Goal: Transaction & Acquisition: Book appointment/travel/reservation

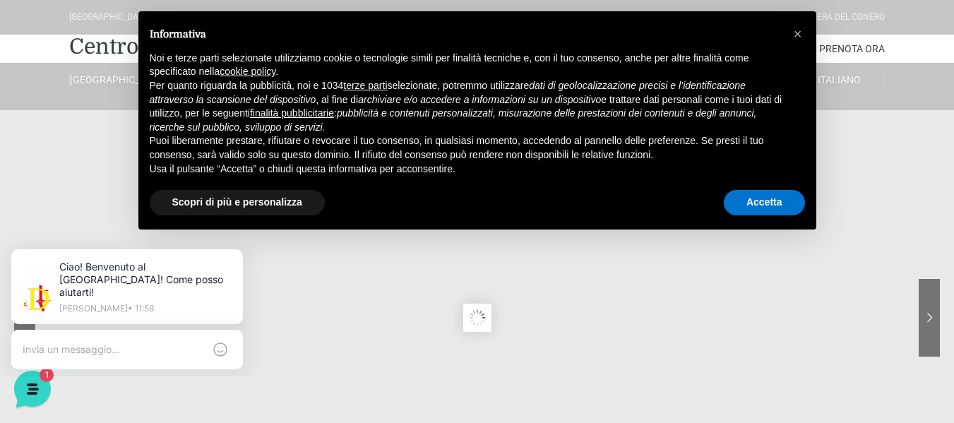
click at [764, 189] on div "Accetta" at bounding box center [764, 202] width 81 height 31
click at [768, 204] on button "Accetta" at bounding box center [764, 202] width 81 height 25
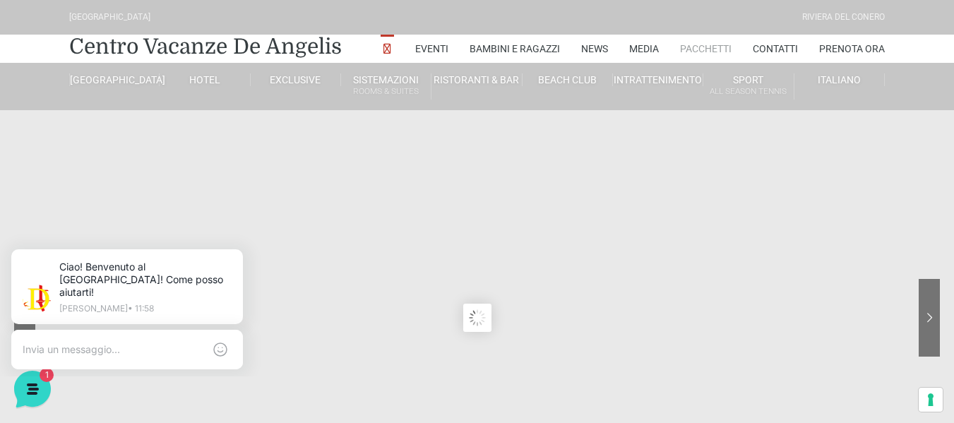
click at [702, 47] on link "Pacchetti" at bounding box center [706, 49] width 52 height 28
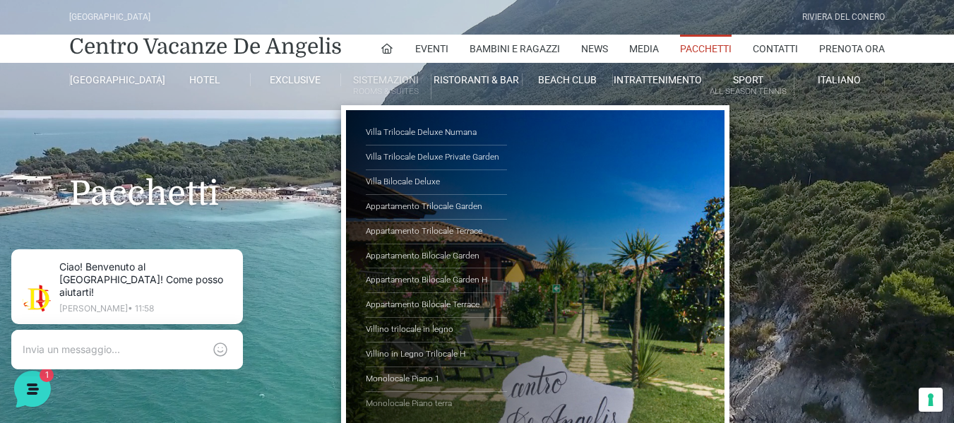
click at [432, 411] on link "Monolocale Piano terra" at bounding box center [436, 404] width 141 height 24
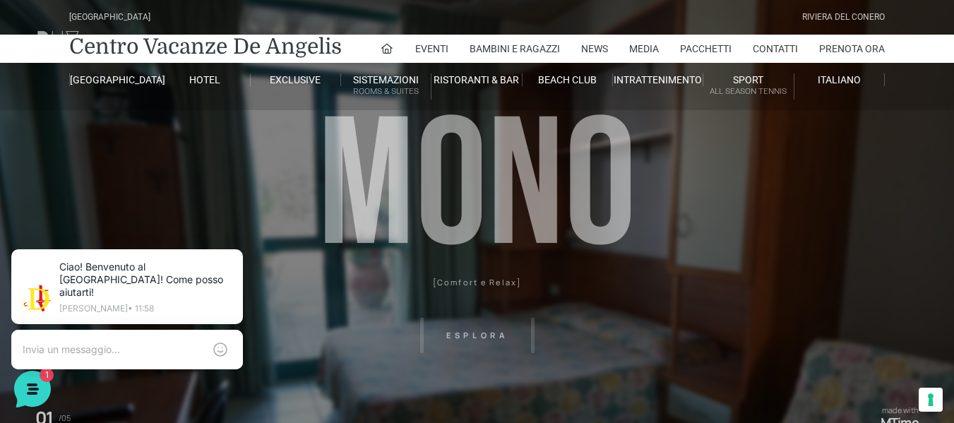
click at [489, 339] on header "Villaggio Hotel Resort Riviera Del Conero Centro Vacanze De Angelis Eventi Miss…" at bounding box center [477, 318] width 954 height 636
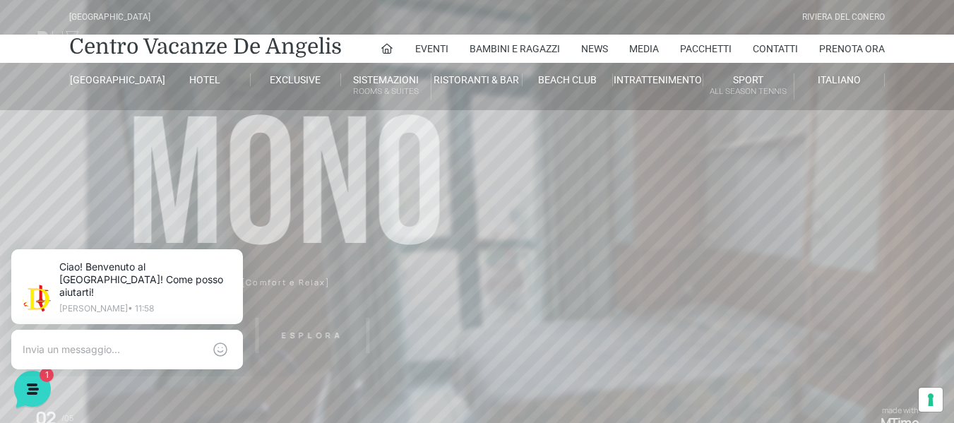
click at [775, 179] on header "Villaggio Hotel Resort Riviera Del Conero Centro Vacanze De Angelis Eventi Miss…" at bounding box center [477, 318] width 954 height 636
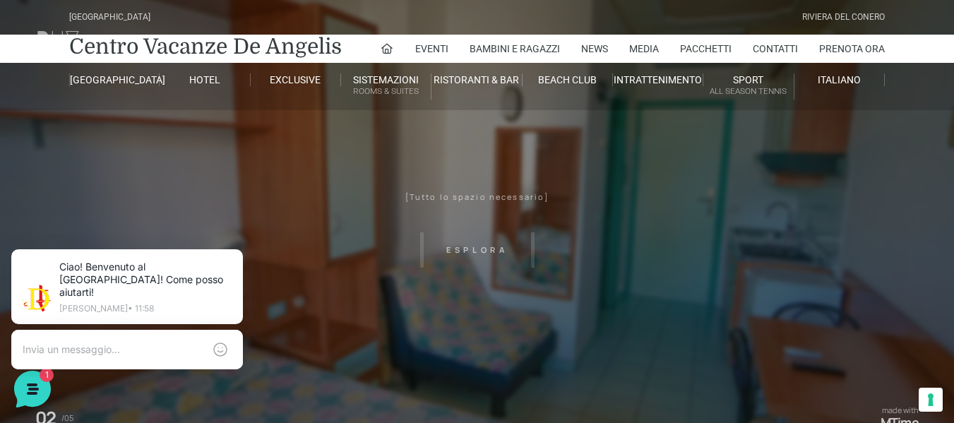
click at [663, 251] on header "Villaggio Hotel Resort Riviera Del Conero Centro Vacanze De Angelis Eventi Miss…" at bounding box center [477, 318] width 954 height 636
click at [531, 248] on header "Villaggio Hotel Resort Riviera Del Conero Centro Vacanze De Angelis Eventi Miss…" at bounding box center [477, 318] width 954 height 636
click at [511, 251] on header "Villaggio Hotel Resort Riviera Del Conero Centro Vacanze De Angelis Eventi Miss…" at bounding box center [477, 318] width 954 height 636
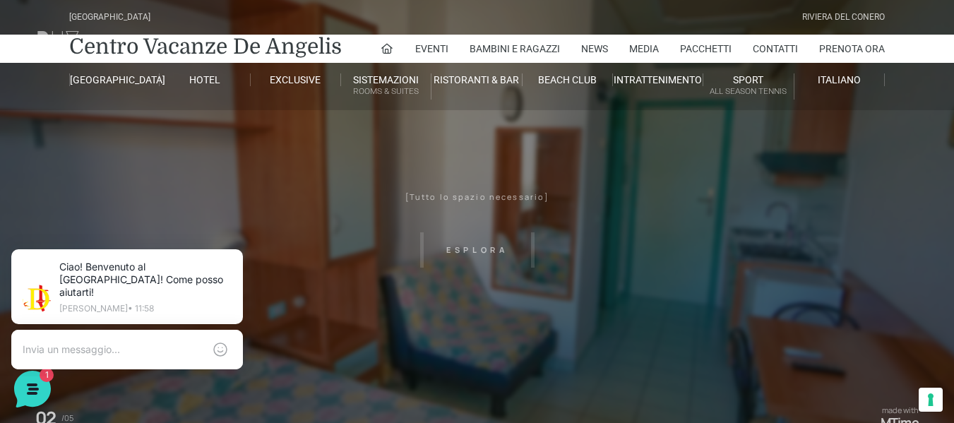
click at [511, 251] on header "Villaggio Hotel Resort Riviera Del Conero Centro Vacanze De Angelis Eventi Miss…" at bounding box center [477, 318] width 954 height 636
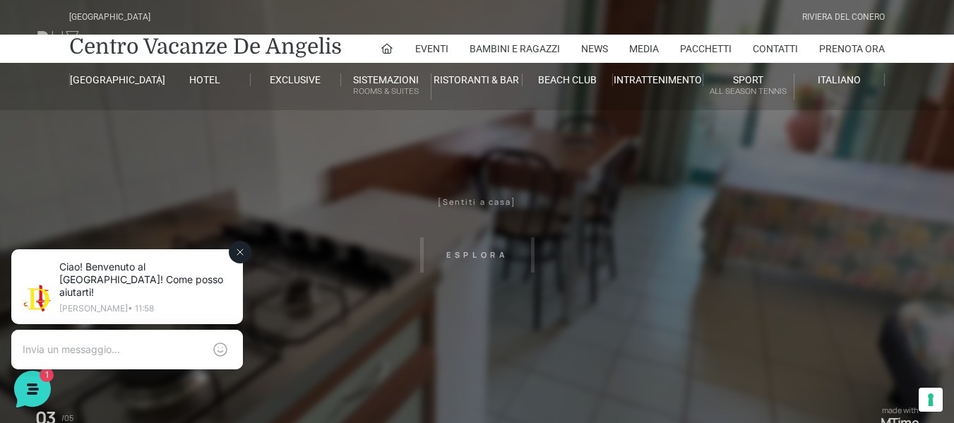
click at [241, 255] on icon at bounding box center [239, 251] width 11 height 11
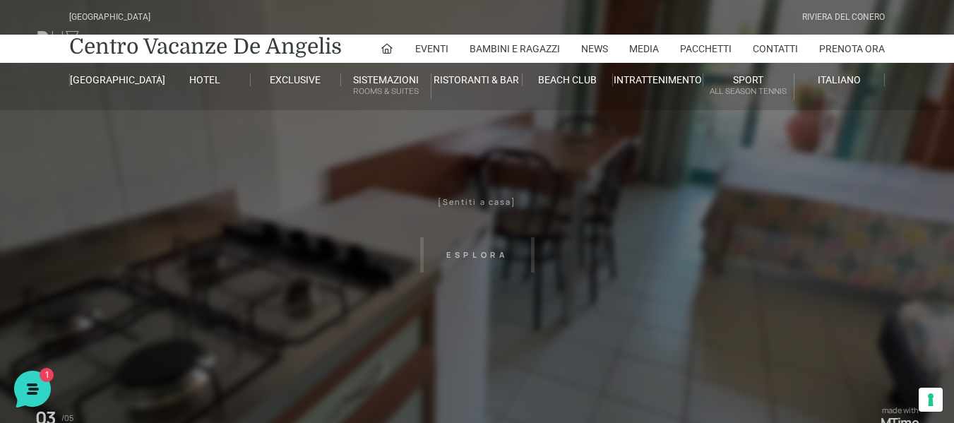
click at [450, 257] on header "Villaggio Hotel Resort Riviera Del Conero Centro Vacanze De Angelis Eventi Miss…" at bounding box center [477, 318] width 954 height 636
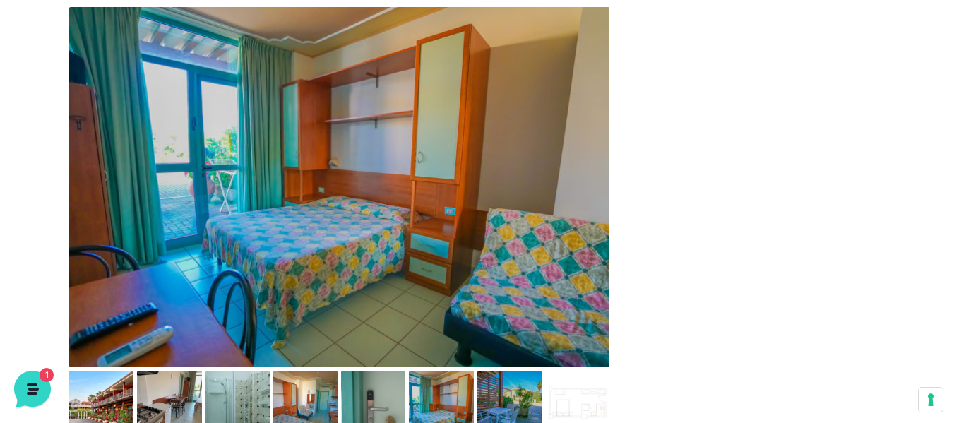
scroll to position [537, 0]
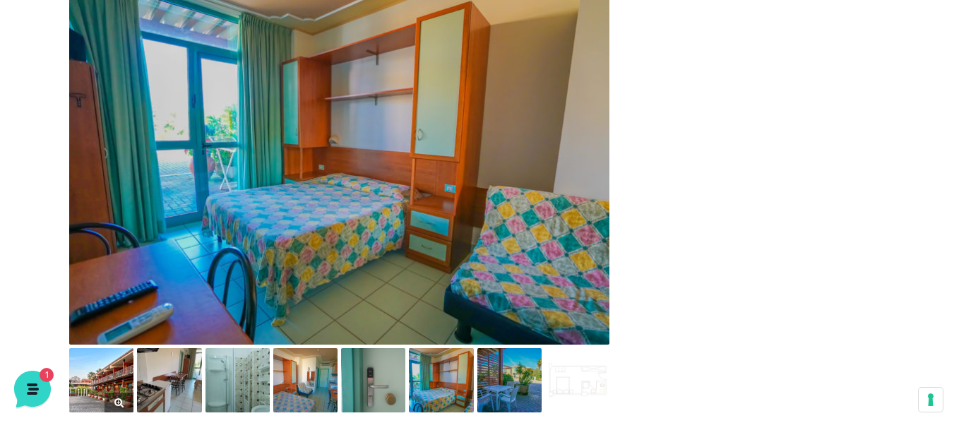
click at [93, 394] on img at bounding box center [101, 380] width 64 height 64
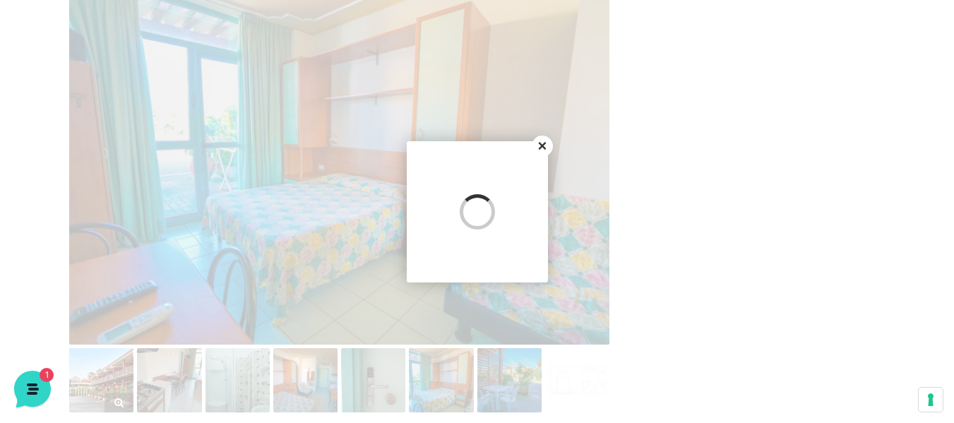
click at [93, 394] on div at bounding box center [477, 211] width 954 height 423
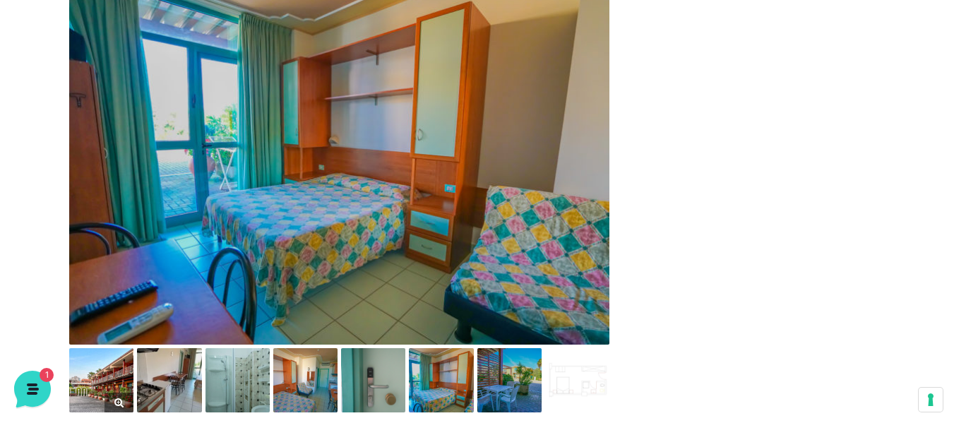
click at [88, 379] on img at bounding box center [101, 380] width 64 height 64
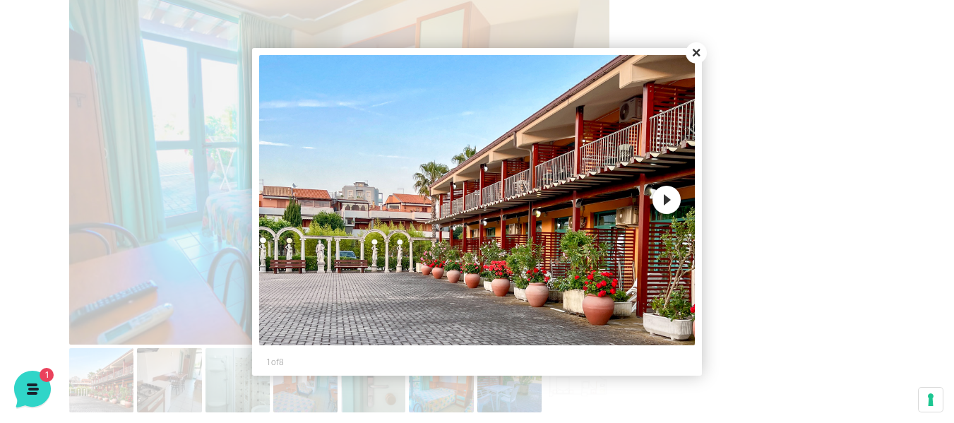
click at [696, 52] on button "Close" at bounding box center [696, 52] width 21 height 21
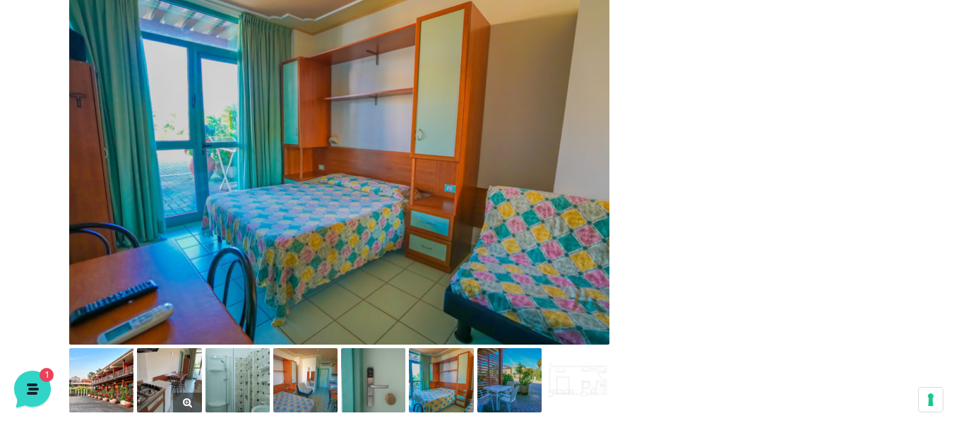
click at [181, 383] on img at bounding box center [169, 380] width 64 height 64
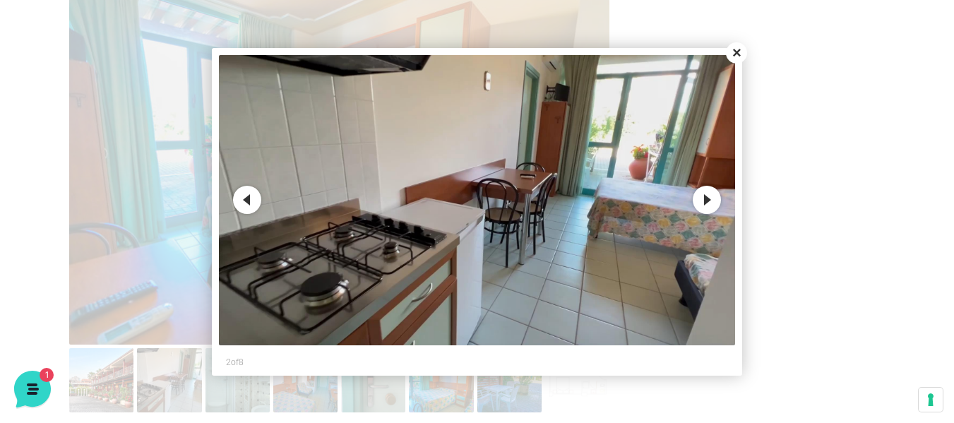
click at [738, 55] on button "Close" at bounding box center [736, 52] width 21 height 21
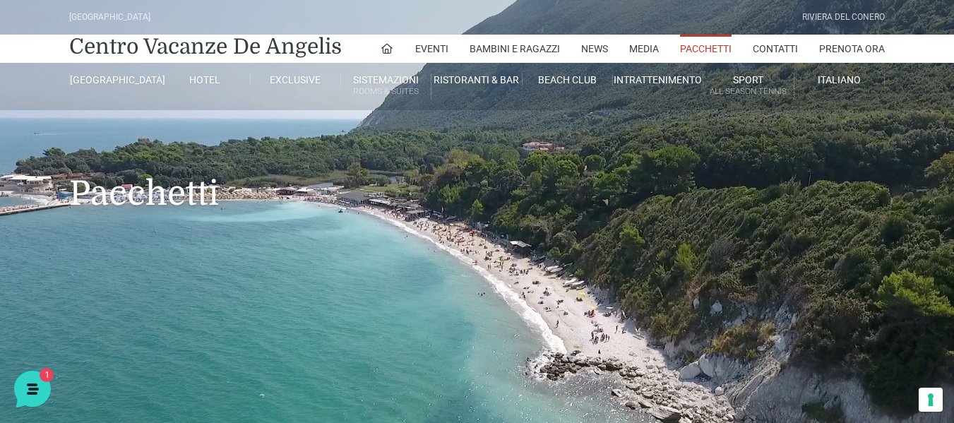
click at [703, 52] on link "Pacchetti" at bounding box center [706, 49] width 52 height 28
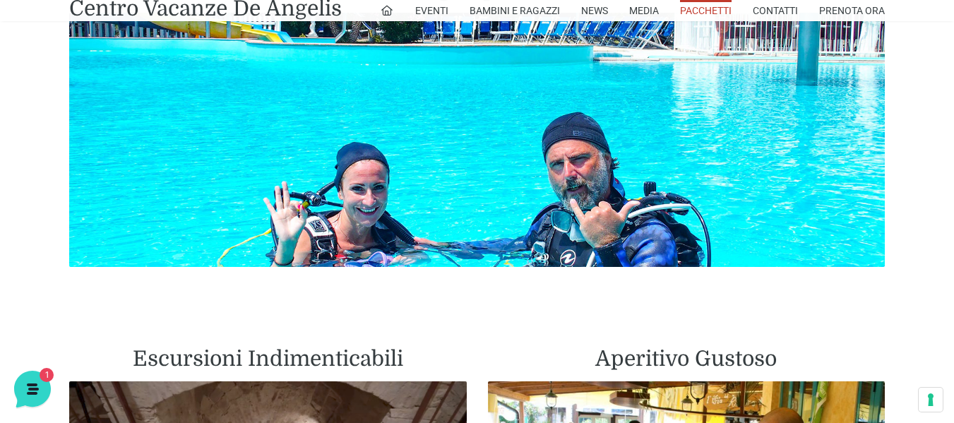
scroll to position [2308, 0]
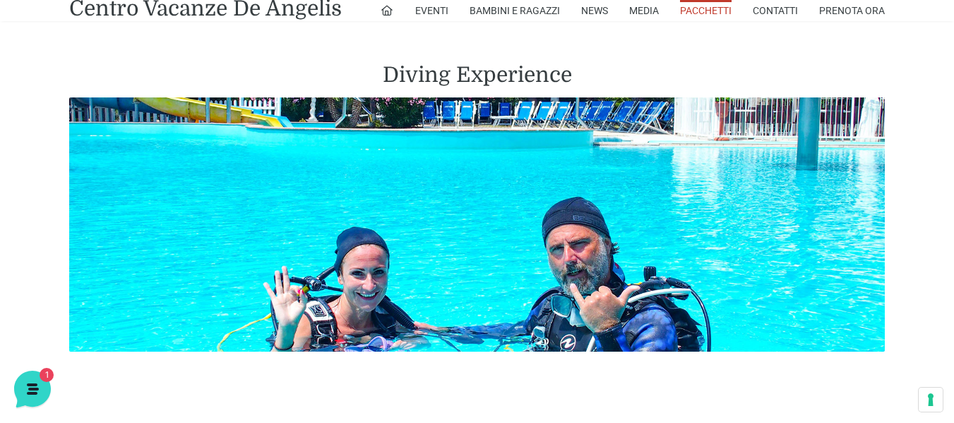
click at [696, 18] on link "Pacchetti" at bounding box center [706, 10] width 52 height 21
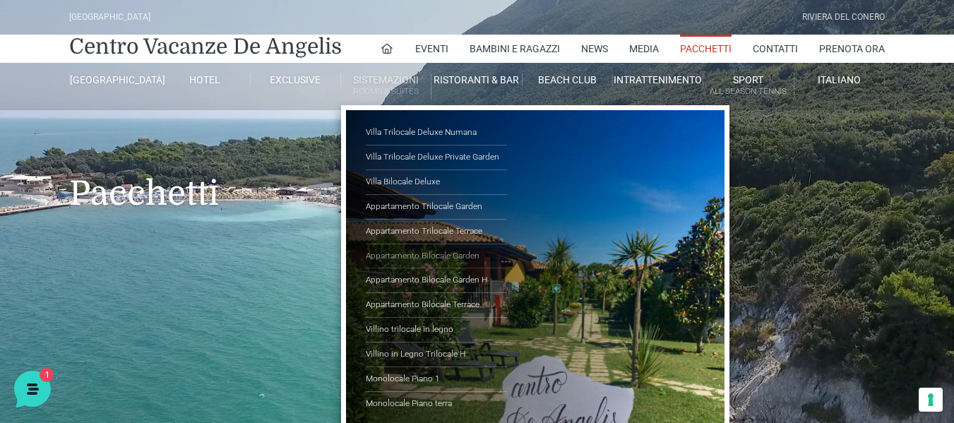
click at [455, 261] on link "Appartamento Bilocale Garden" at bounding box center [436, 256] width 141 height 25
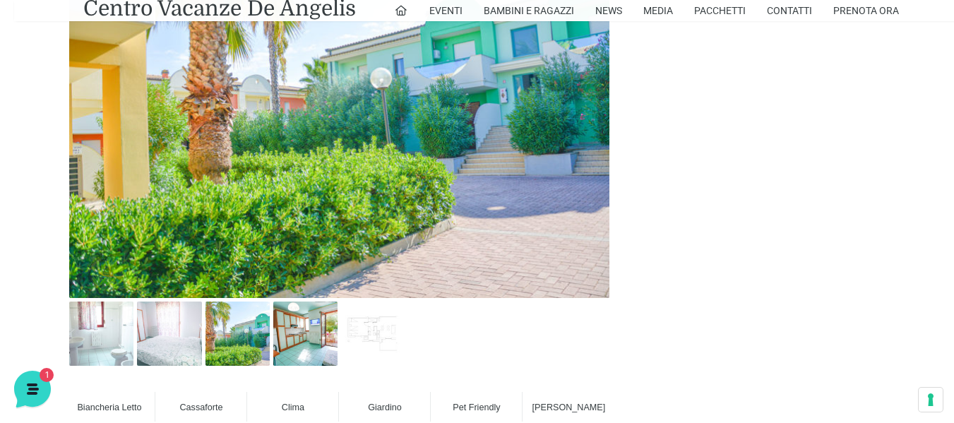
scroll to position [894, 0]
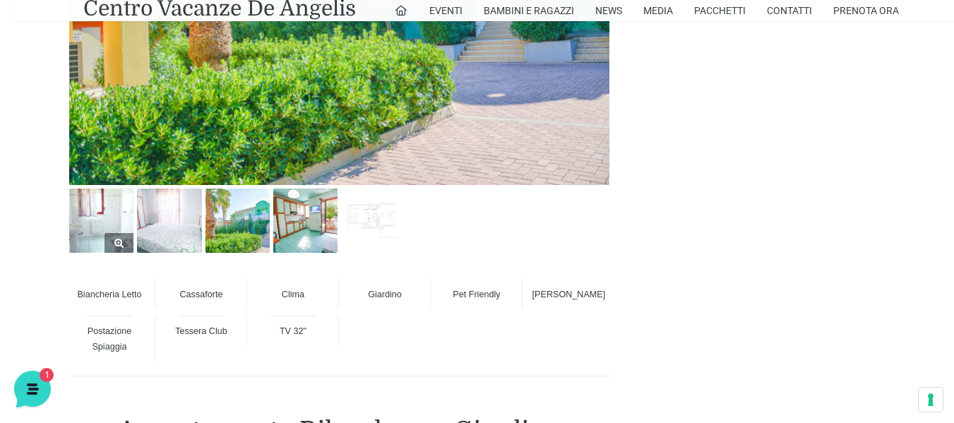
click at [105, 232] on img at bounding box center [101, 221] width 64 height 64
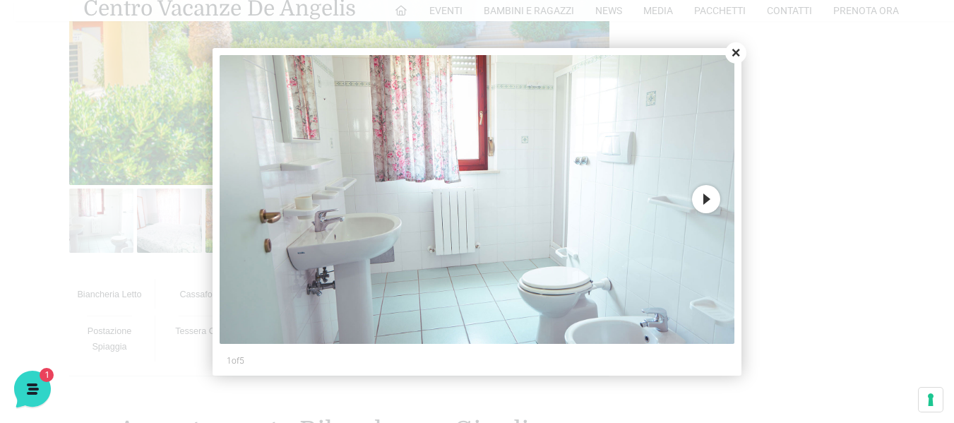
click at [712, 198] on button "Next" at bounding box center [706, 199] width 28 height 28
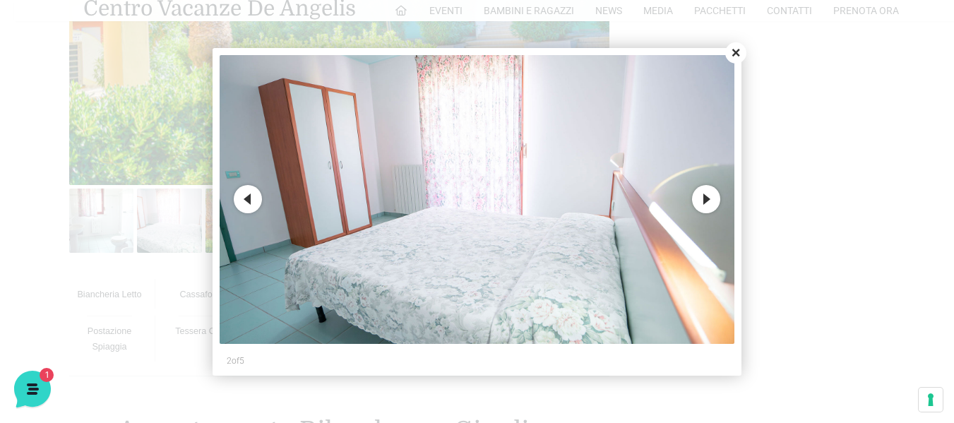
click at [712, 198] on button "Next" at bounding box center [706, 199] width 28 height 28
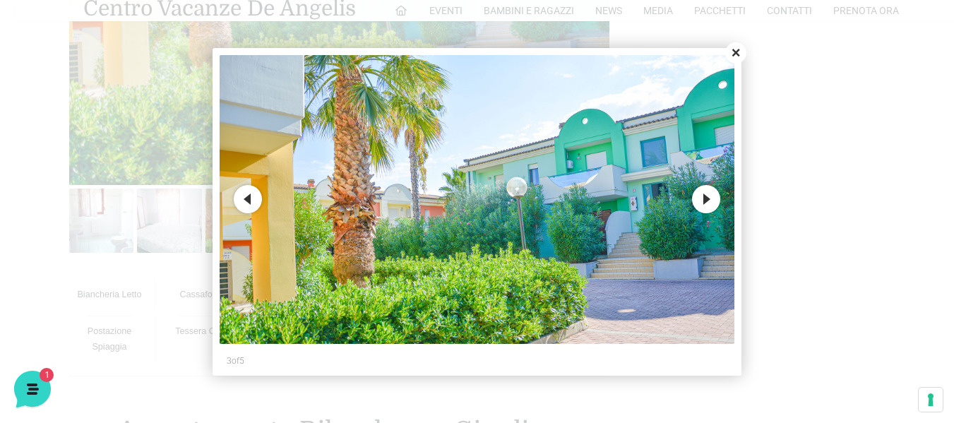
click at [712, 198] on button "Next" at bounding box center [706, 199] width 28 height 28
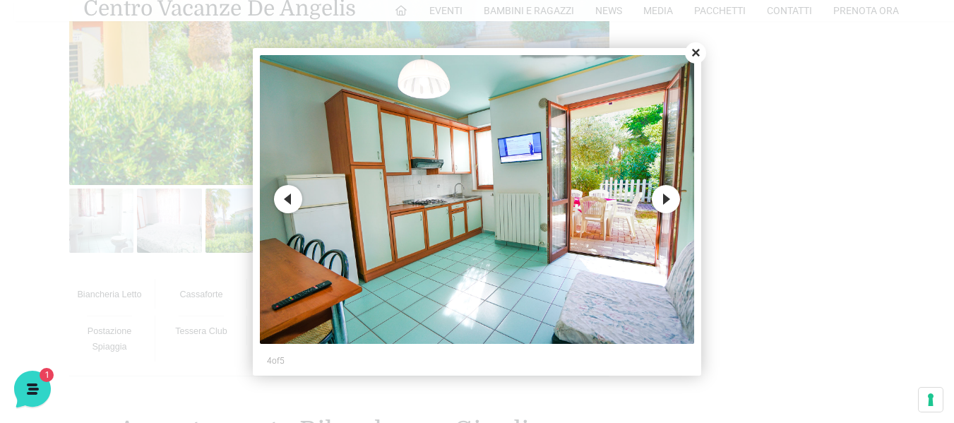
click at [669, 198] on button "Next" at bounding box center [666, 199] width 28 height 28
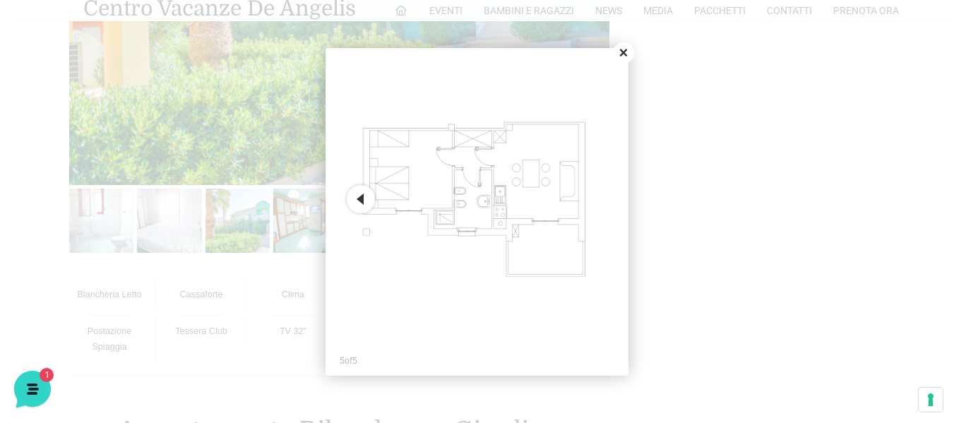
click at [621, 52] on button "Close" at bounding box center [623, 52] width 21 height 21
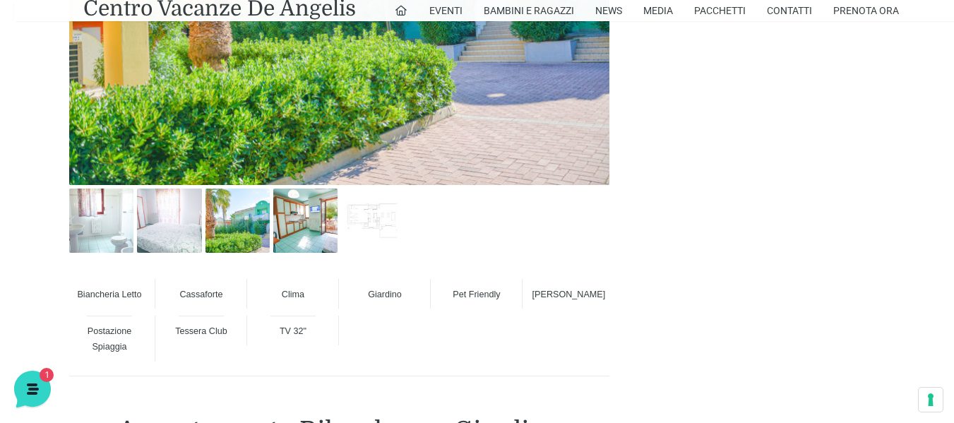
click at [119, 349] on span "Postazione Spiaggia" at bounding box center [110, 338] width 44 height 25
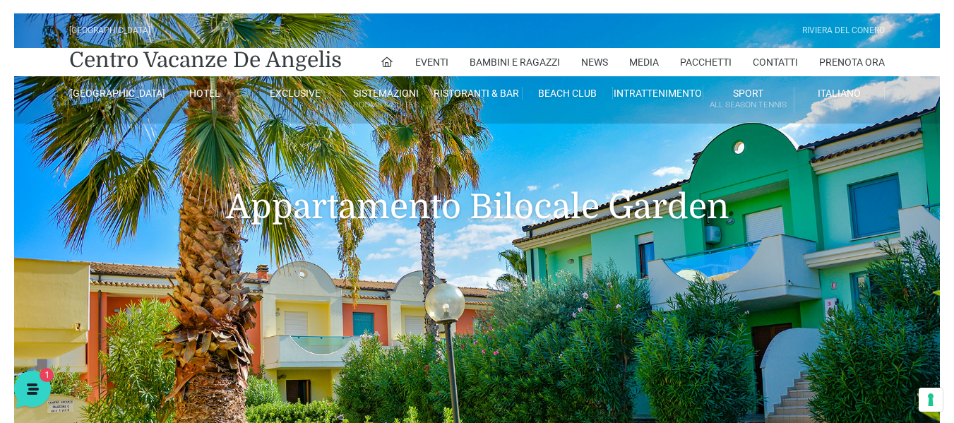
scroll to position [0, 0]
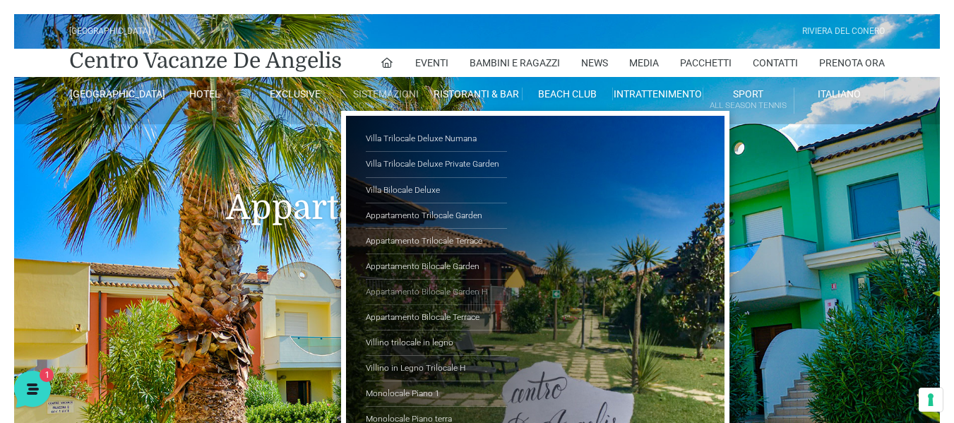
click at [432, 288] on link "Appartamento Bilocale Garden H" at bounding box center [436, 292] width 141 height 25
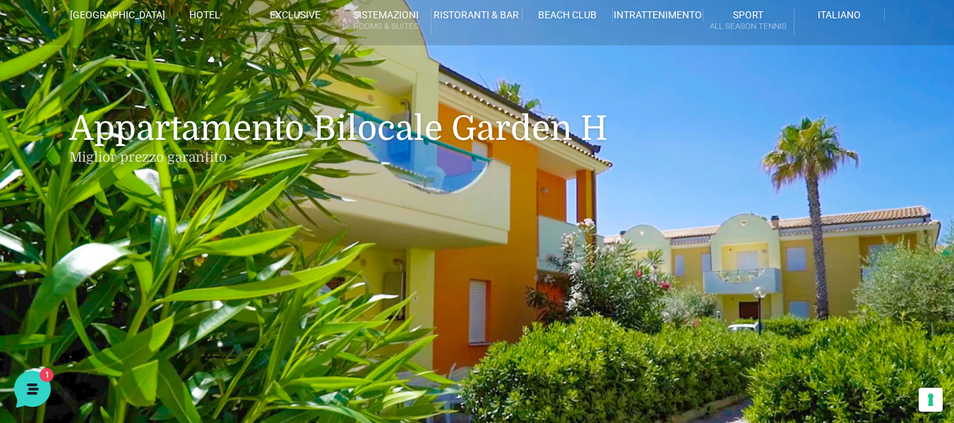
scroll to position [56, 0]
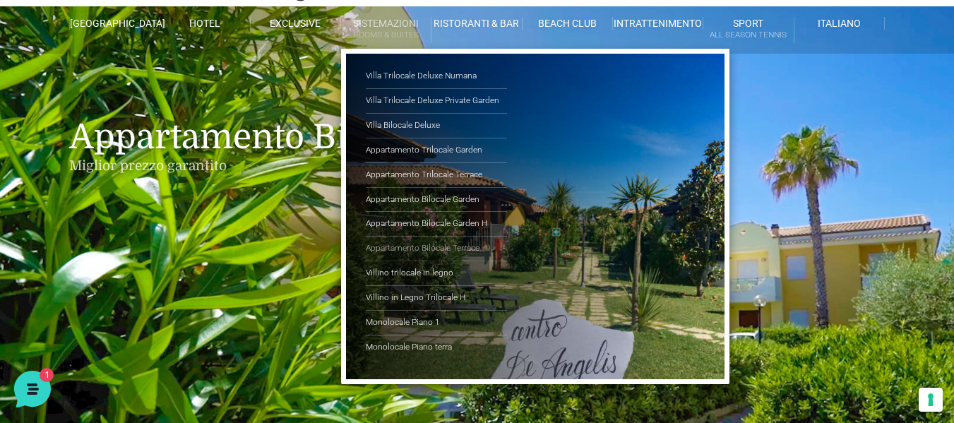
click at [427, 246] on link "Appartamento Bilocale Terrace" at bounding box center [436, 249] width 141 height 25
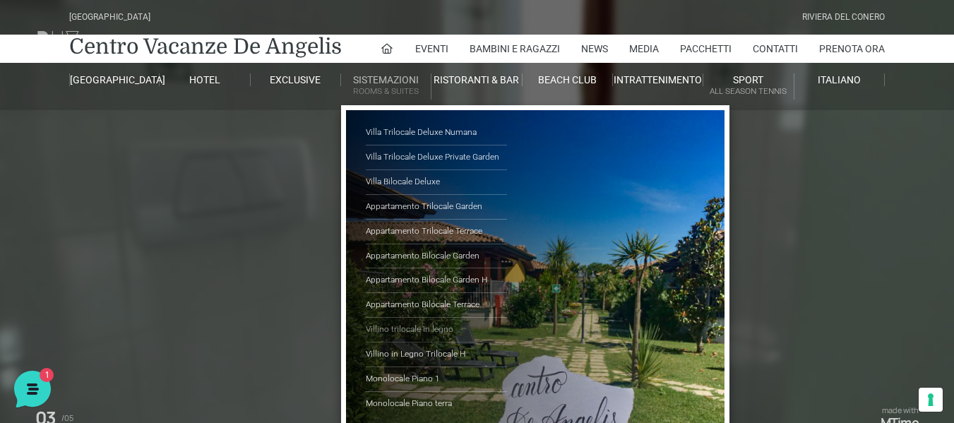
click at [437, 330] on link "Villino trilocale in legno" at bounding box center [436, 330] width 141 height 25
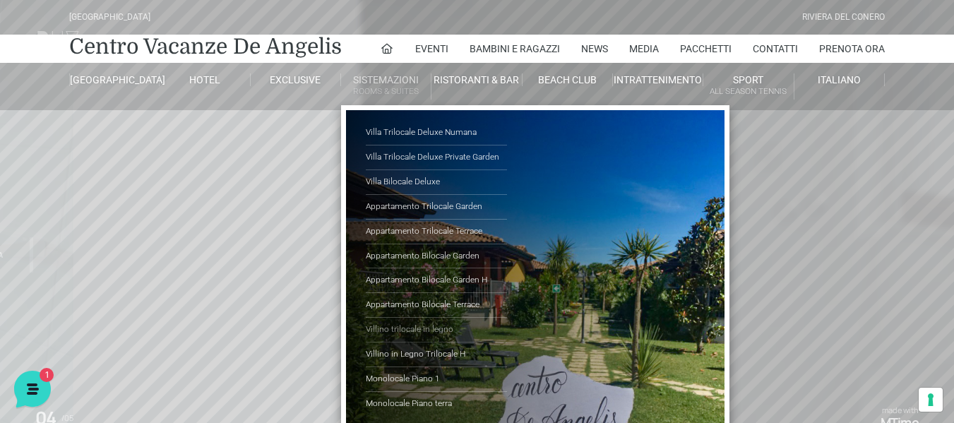
click at [422, 325] on link "Villino trilocale in legno" at bounding box center [436, 330] width 141 height 25
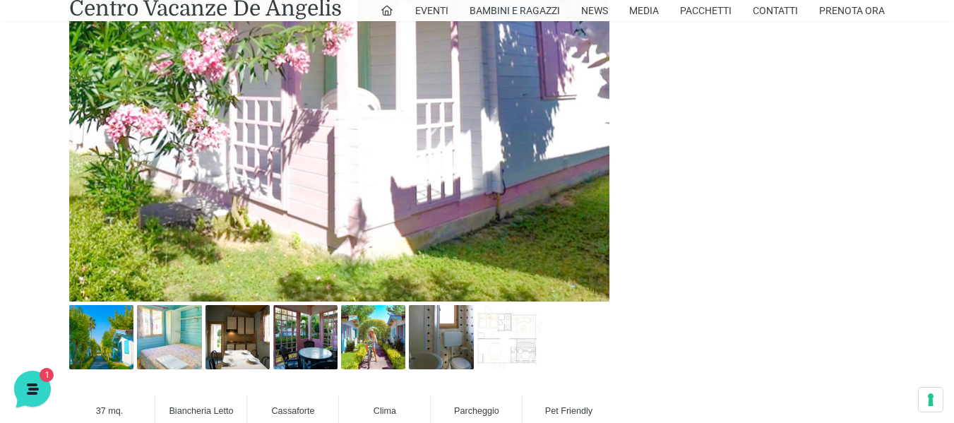
scroll to position [763, 0]
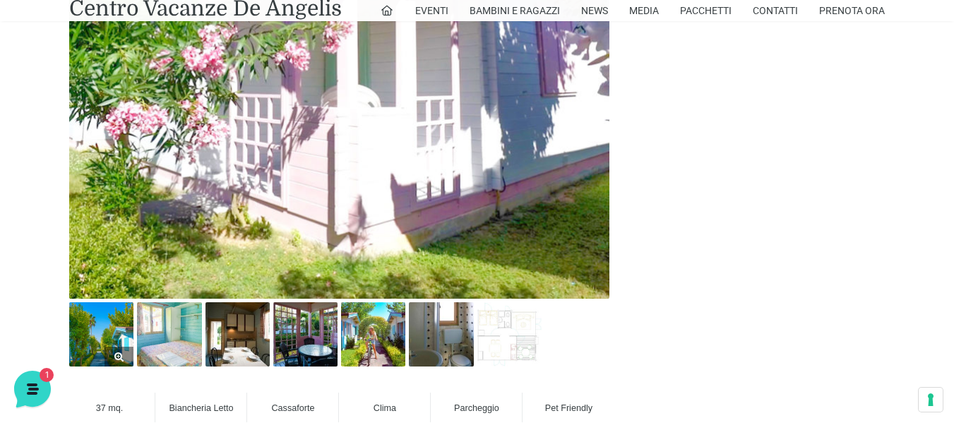
click at [101, 344] on img at bounding box center [101, 334] width 64 height 64
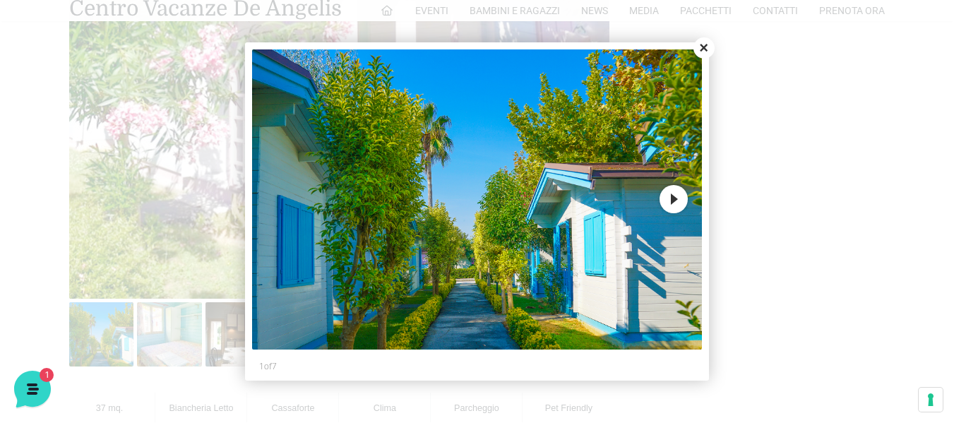
click at [665, 210] on button "Next" at bounding box center [674, 199] width 28 height 28
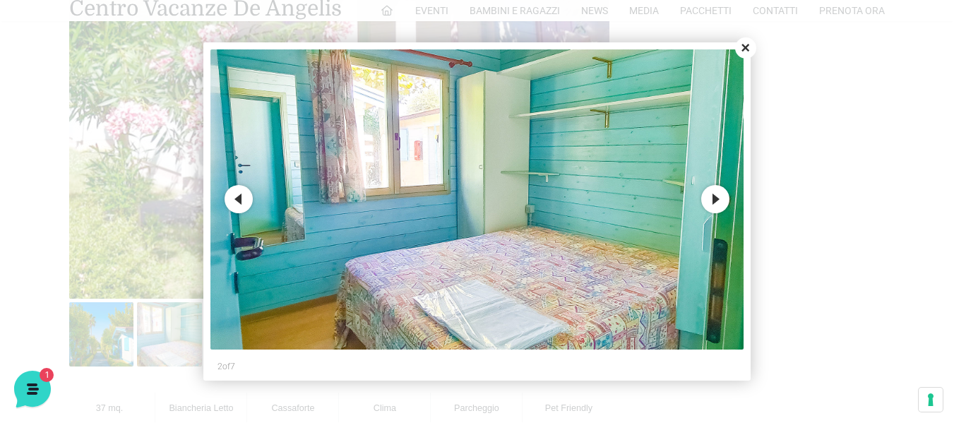
click at [708, 201] on button "Next" at bounding box center [715, 199] width 28 height 28
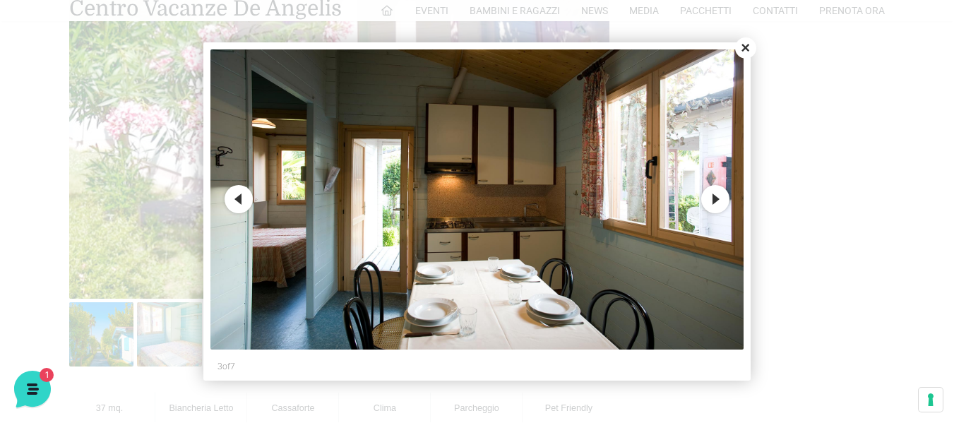
click at [708, 201] on button "Next" at bounding box center [715, 199] width 28 height 28
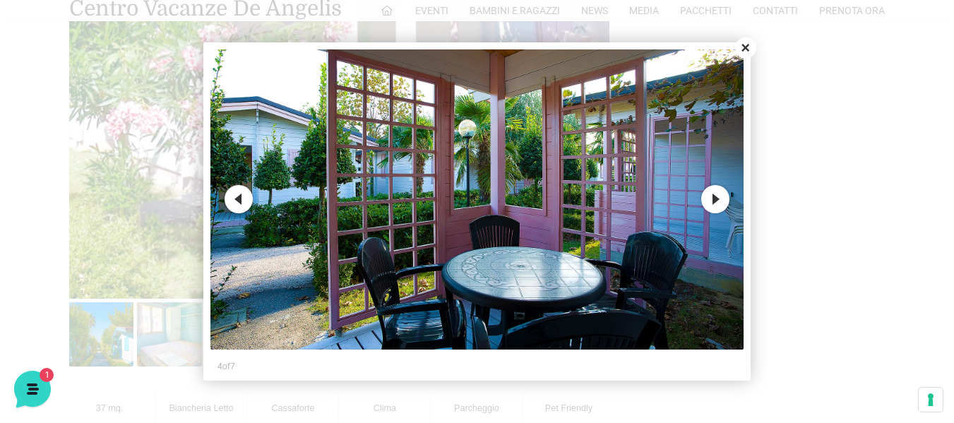
click at [708, 201] on button "Next" at bounding box center [715, 199] width 28 height 28
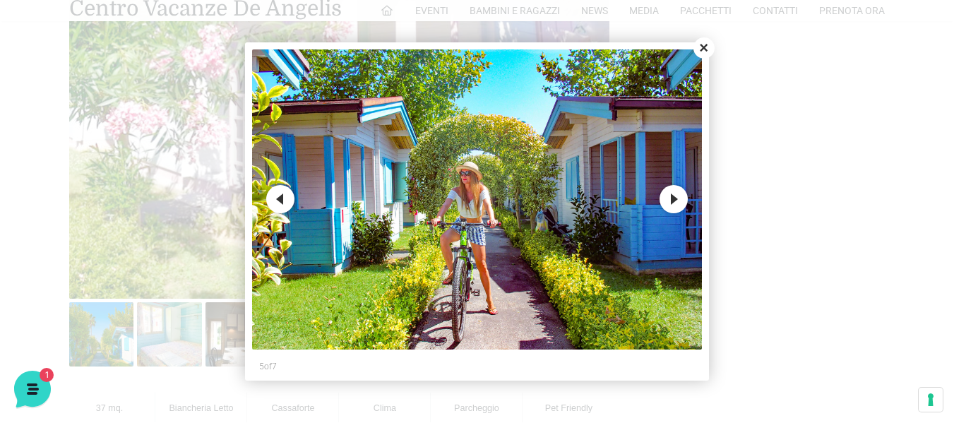
click at [701, 47] on button "Close" at bounding box center [703, 47] width 21 height 21
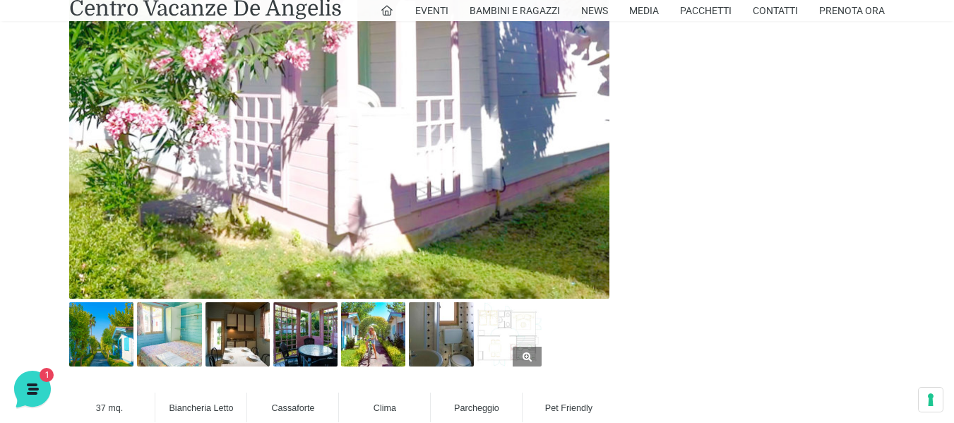
click at [494, 329] on img at bounding box center [509, 334] width 64 height 64
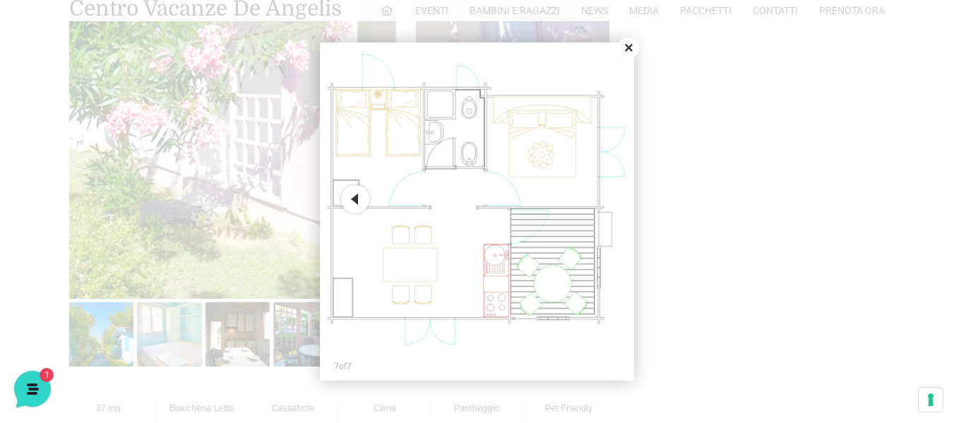
click at [626, 46] on button "Close" at bounding box center [628, 47] width 21 height 21
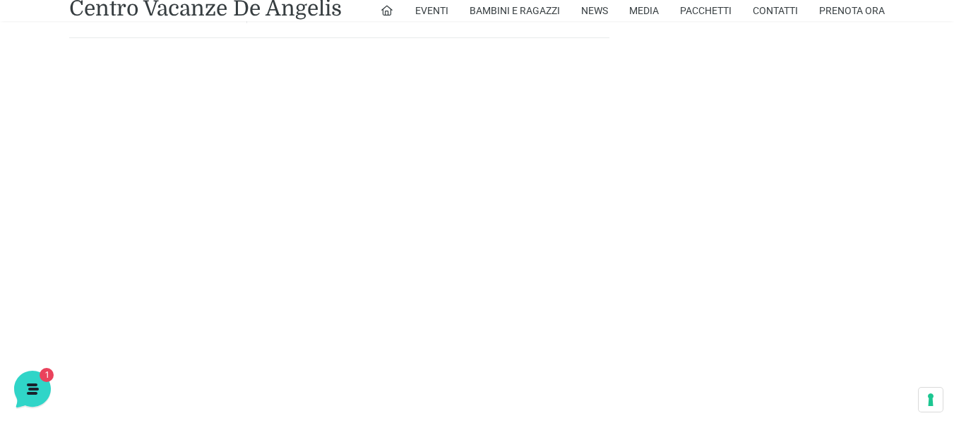
scroll to position [1243, 0]
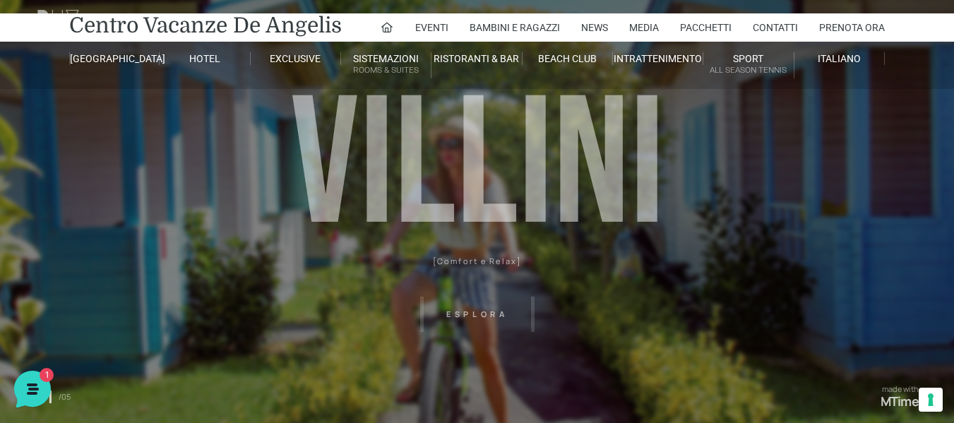
scroll to position [0, 0]
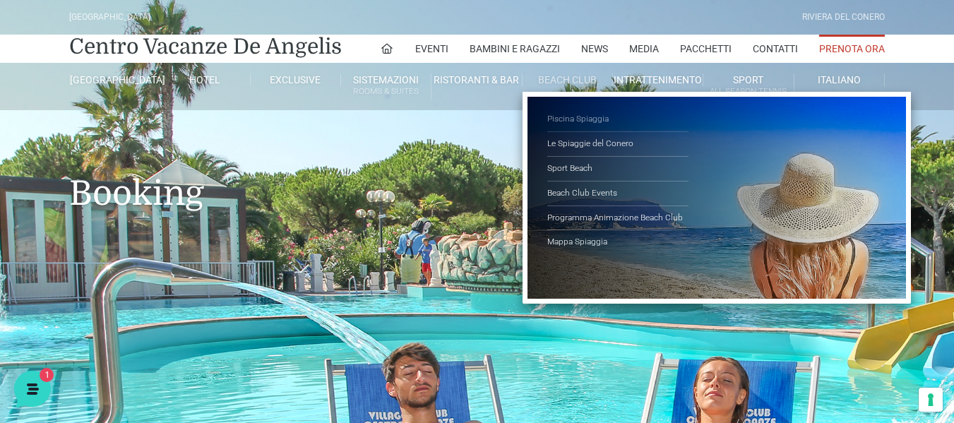
click at [568, 117] on link "Piscina Spiaggia" at bounding box center [617, 119] width 141 height 25
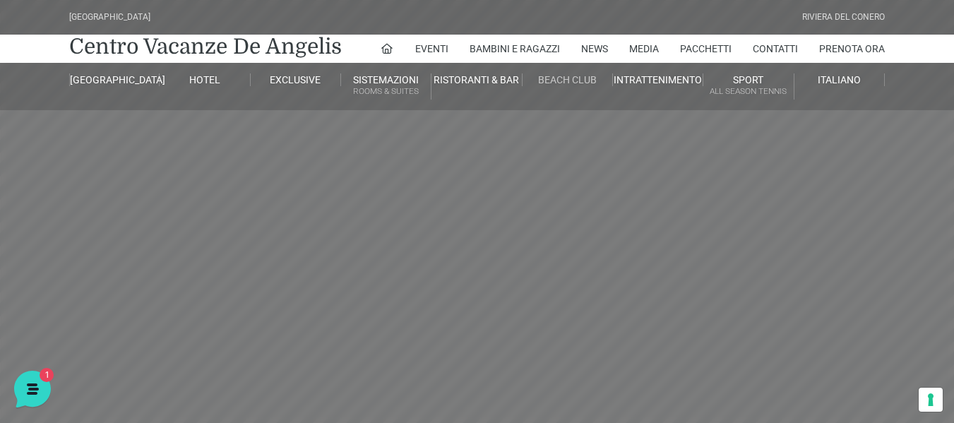
click at [571, 78] on link "Beach Club" at bounding box center [568, 79] width 90 height 13
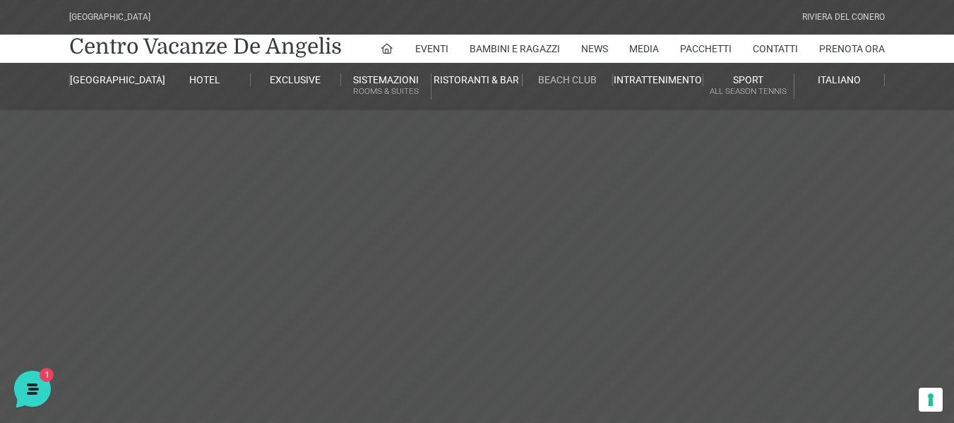
click at [571, 78] on link "Beach Club" at bounding box center [568, 79] width 90 height 13
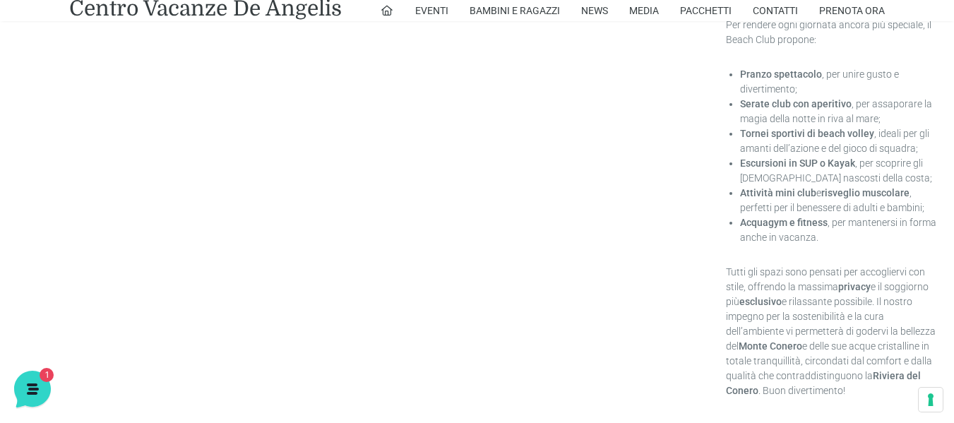
scroll to position [2090, 0]
